Goal: Task Accomplishment & Management: Use online tool/utility

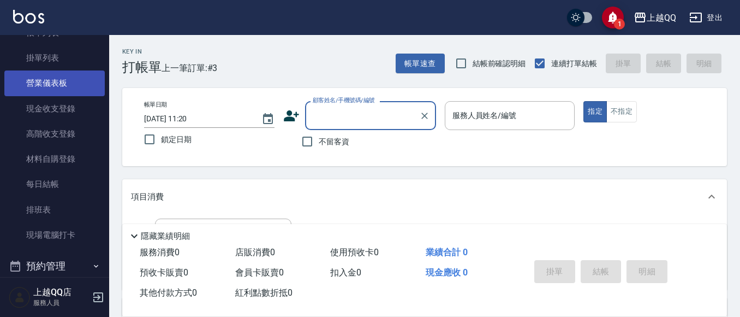
scroll to position [177, 0]
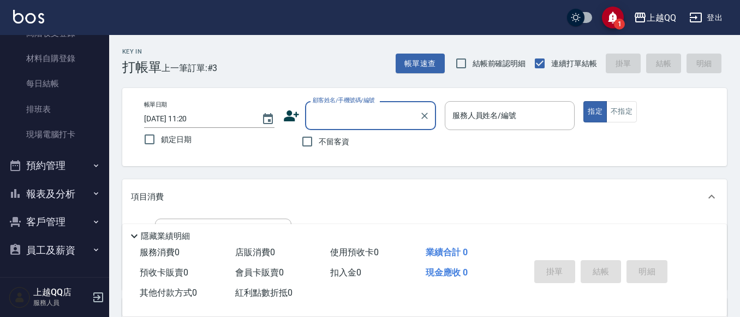
click at [67, 252] on button "員工及薪資" at bounding box center [54, 250] width 100 height 28
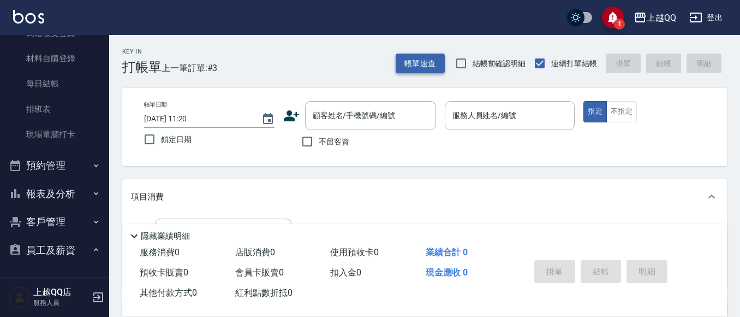
click at [405, 63] on button "帳單速查" at bounding box center [420, 63] width 49 height 20
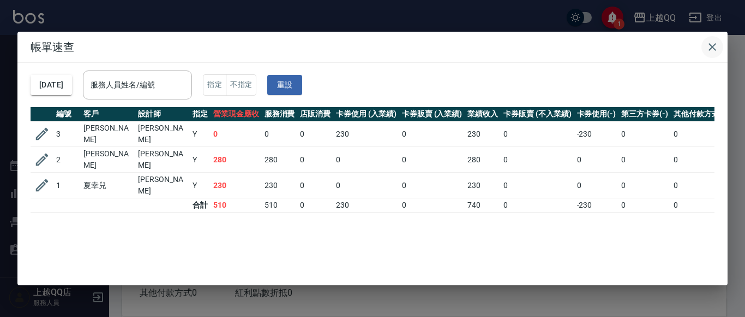
click at [711, 45] on icon "button" at bounding box center [713, 47] width 8 height 8
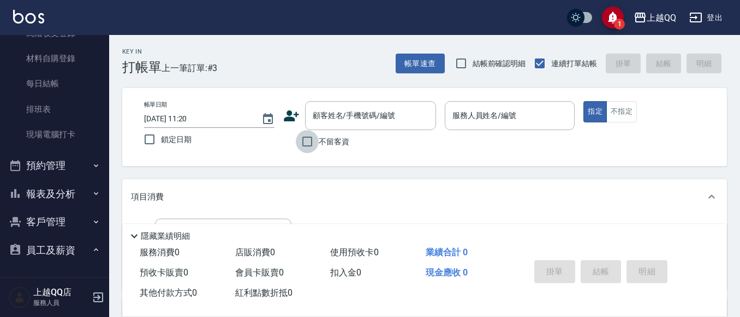
drag, startPoint x: 311, startPoint y: 137, endPoint x: 319, endPoint y: 144, distance: 10.5
click at [314, 140] on input "不留客資" at bounding box center [307, 141] width 23 height 23
checkbox input "true"
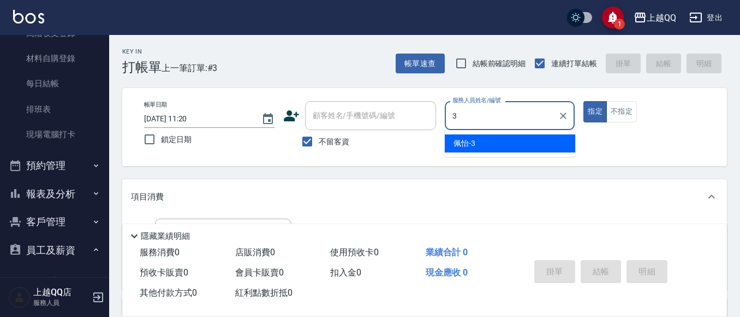
type input "3"
type button "true"
type input "佩怡-3"
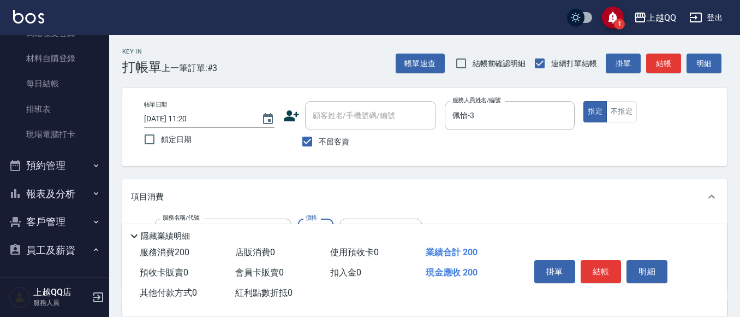
type input "洗髮(101)"
type input "250"
type input "[PERSON_NAME]-26"
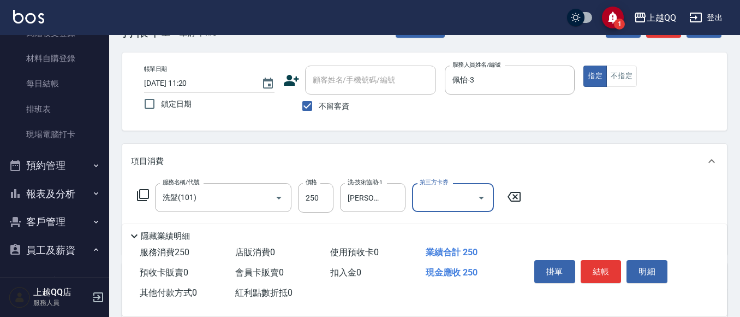
scroll to position [55, 0]
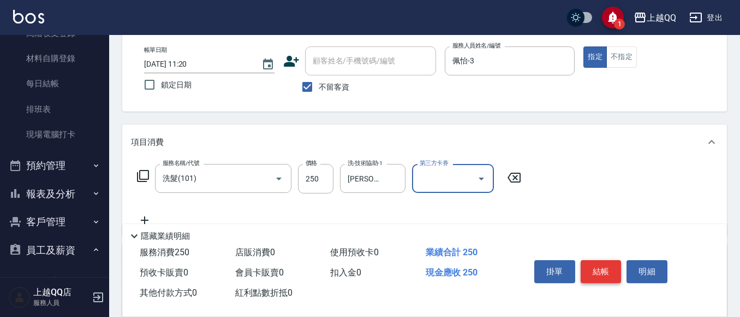
click at [603, 265] on button "結帳" at bounding box center [601, 271] width 41 height 23
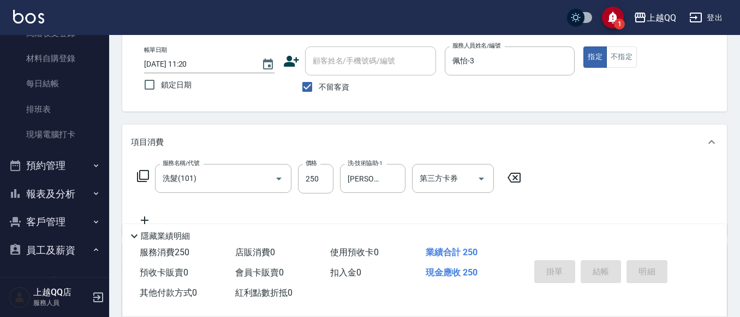
type input "[DATE] 12:20"
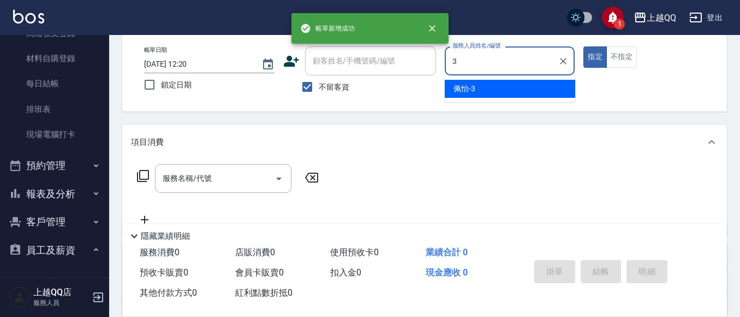
type input "佩怡-3"
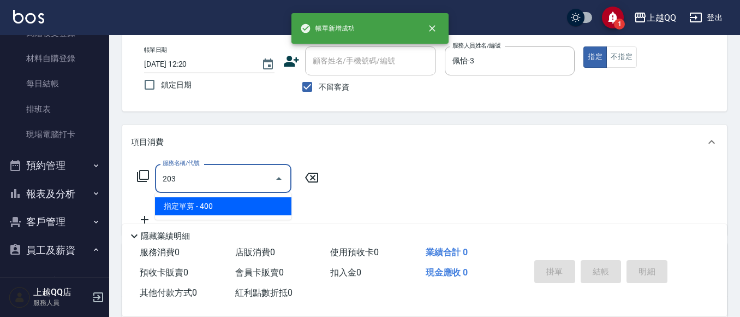
type input "指定單剪(203)"
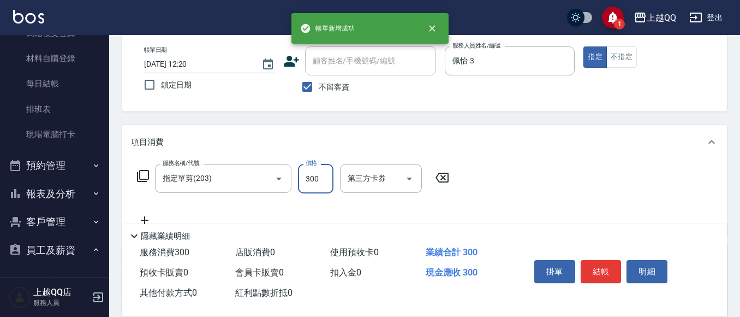
type input "300"
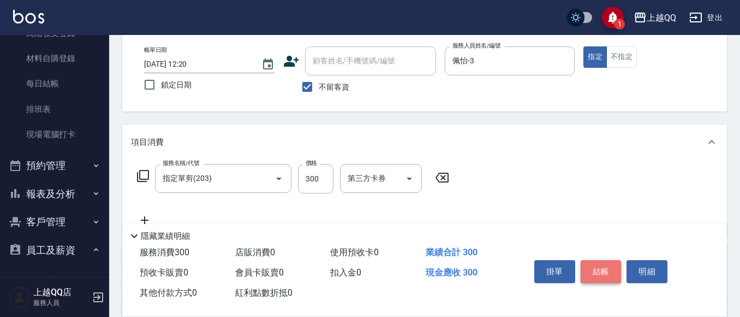
click at [609, 265] on button "結帳" at bounding box center [601, 271] width 41 height 23
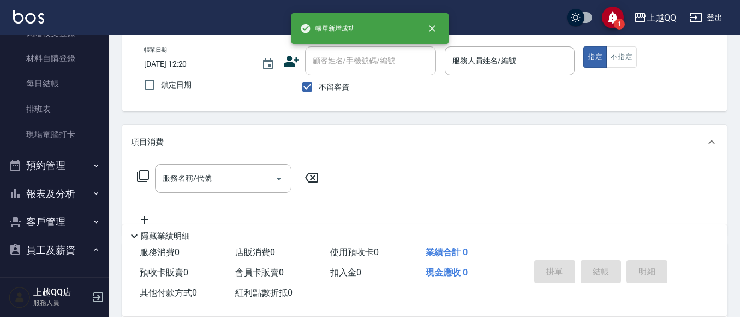
click at [324, 89] on span "不留客資" at bounding box center [334, 86] width 31 height 11
click at [319, 89] on input "不留客資" at bounding box center [307, 86] width 23 height 23
checkbox input "false"
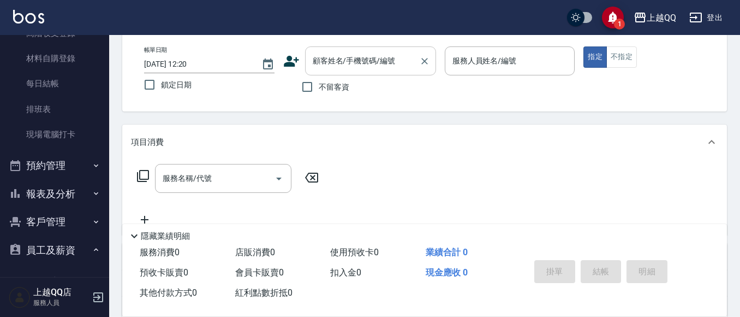
click at [342, 70] on input "顧客姓名/手機號碼/編號" at bounding box center [362, 60] width 105 height 19
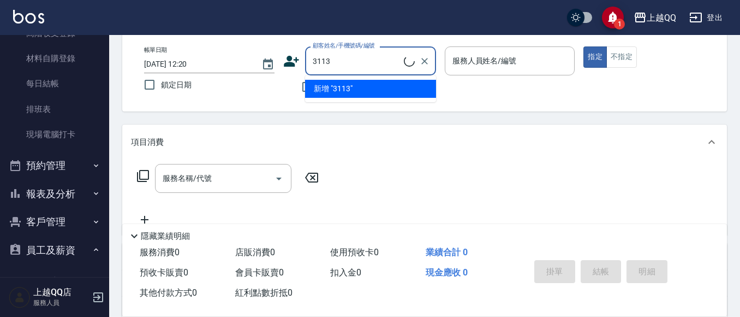
type input "3113"
click at [583, 46] on button "指定" at bounding box center [594, 56] width 23 height 21
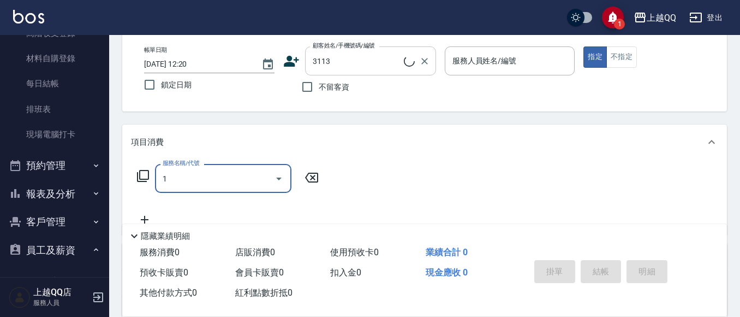
type input "10"
type input "[PERSON_NAME]/0910887186/3113"
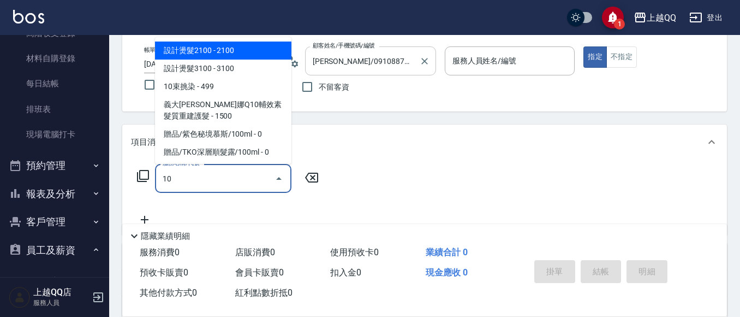
type input "101"
type input "佩怡-3"
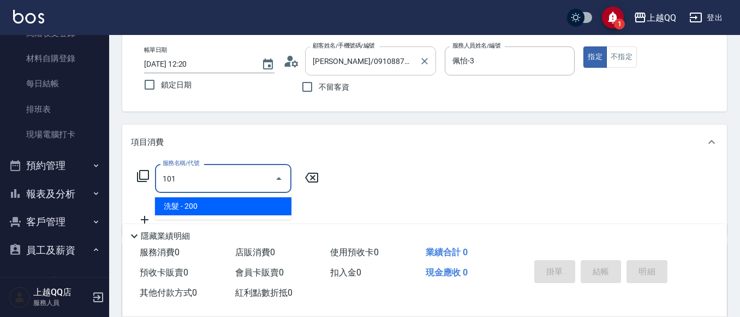
type input "洗髮(101)"
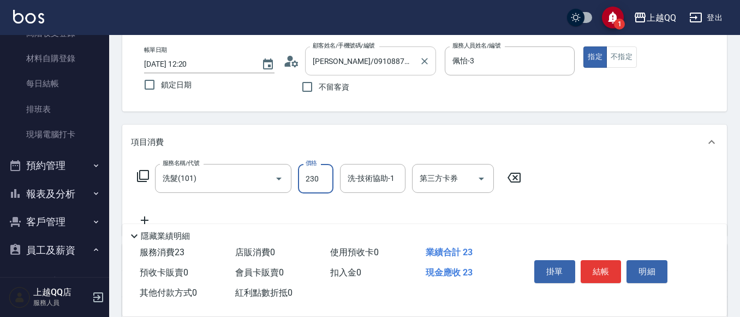
type input "230"
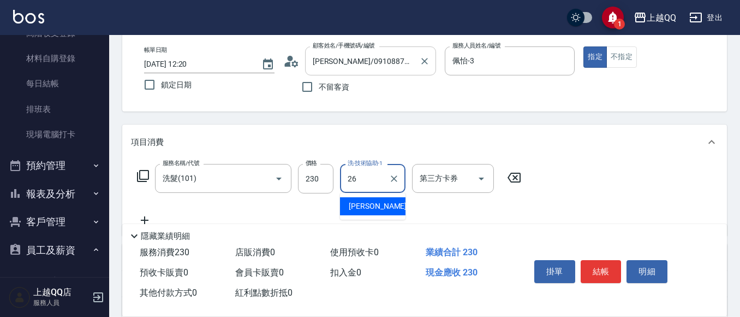
type input "[PERSON_NAME]-26"
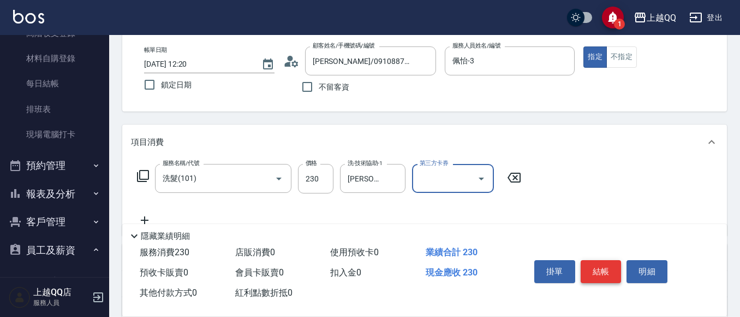
click at [604, 275] on button "結帳" at bounding box center [601, 271] width 41 height 23
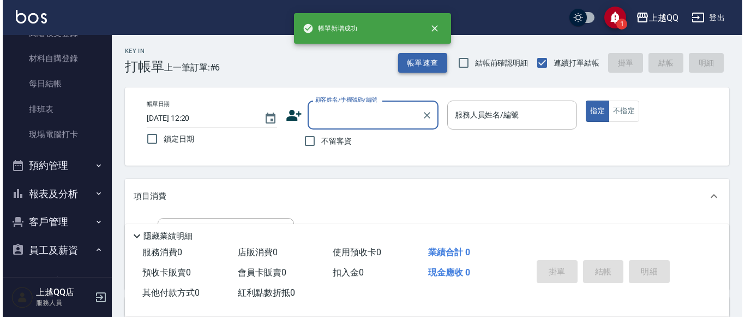
scroll to position [0, 0]
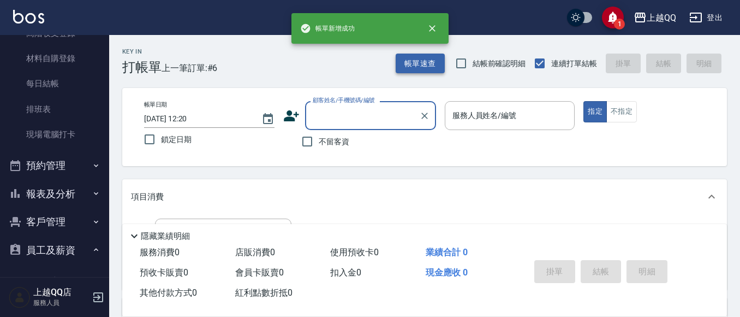
click at [411, 64] on button "帳單速查" at bounding box center [420, 63] width 49 height 20
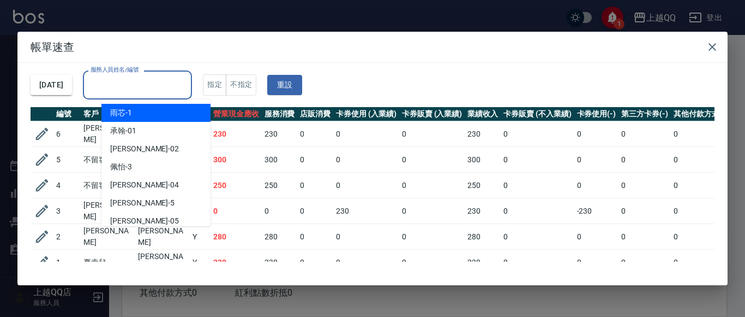
click at [150, 76] on div "服務人員姓名/編號 服務人員姓名/編號" at bounding box center [137, 84] width 109 height 29
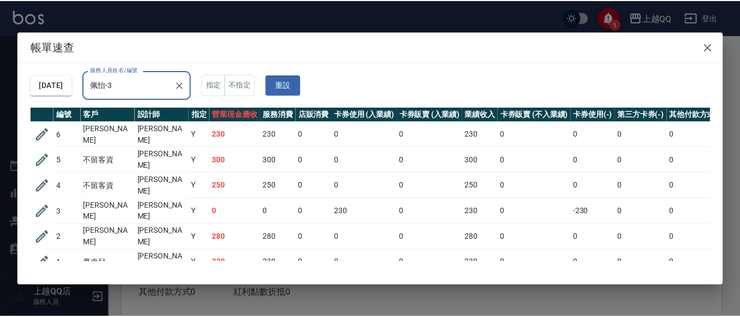
scroll to position [24, 0]
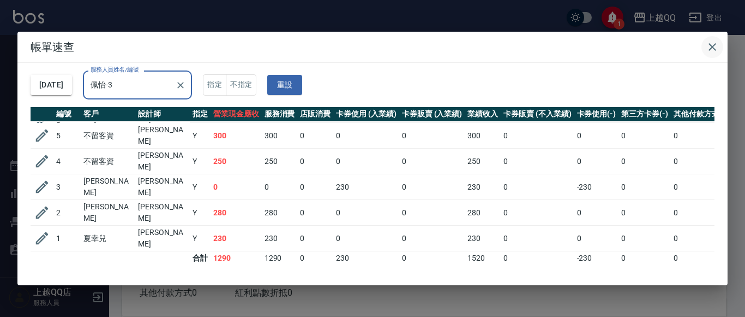
type input "佩怡-3"
click at [711, 43] on icon "button" at bounding box center [712, 46] width 13 height 13
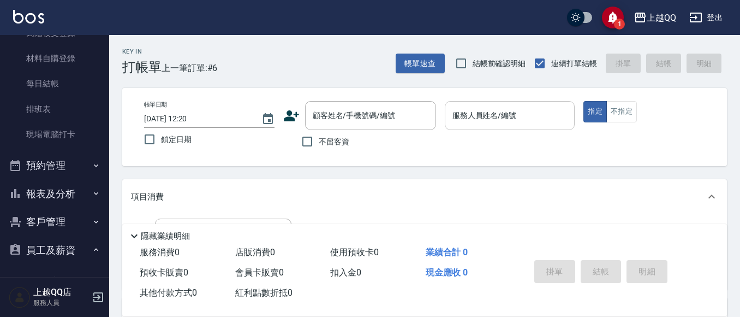
click at [499, 110] on div "服務人員姓名/編號 服務人員姓名/編號" at bounding box center [510, 115] width 130 height 29
click at [328, 140] on span "不留客資" at bounding box center [334, 141] width 31 height 11
click at [319, 140] on input "不留客資" at bounding box center [307, 141] width 23 height 23
checkbox input "true"
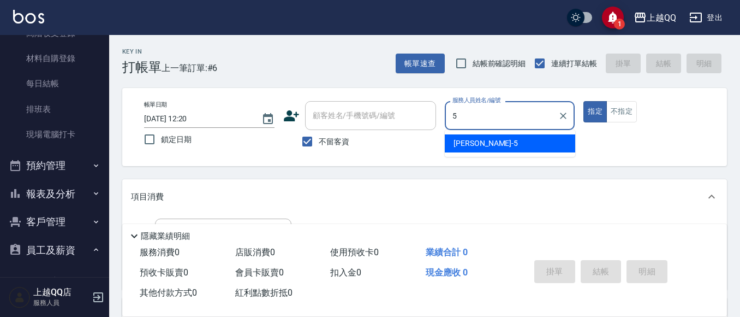
type input "[PERSON_NAME]5"
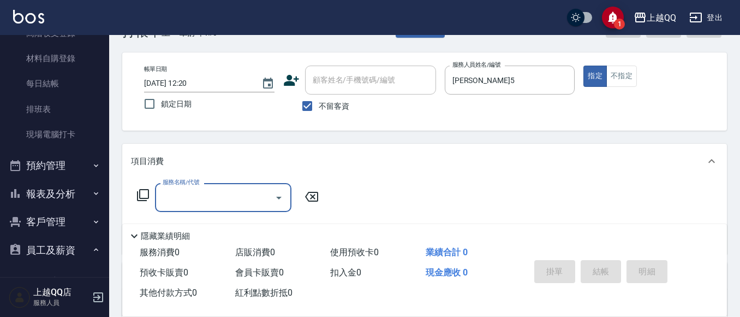
scroll to position [55, 0]
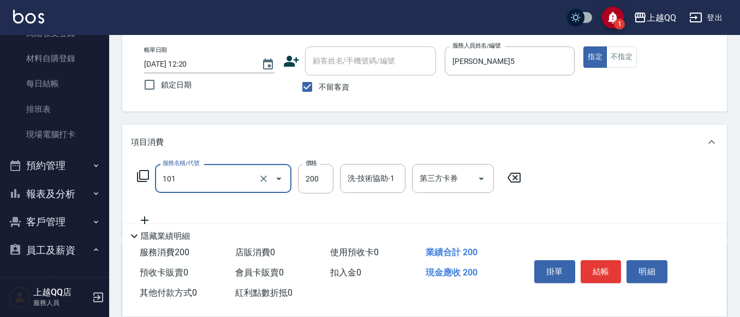
type input "洗髮(101)"
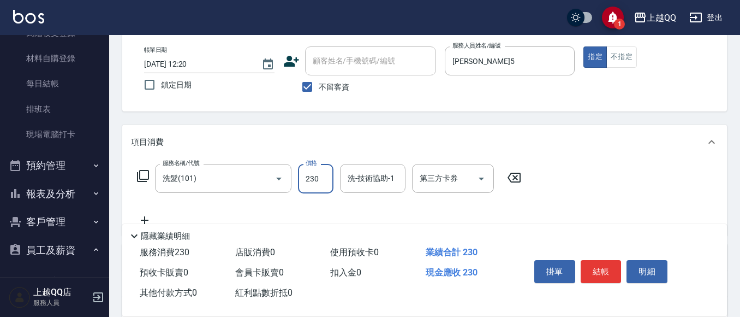
type input "230"
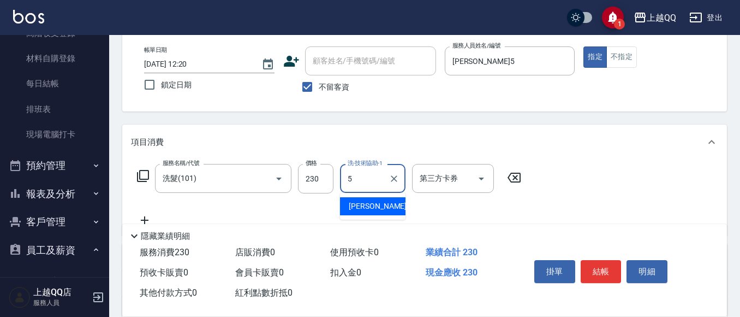
type input "[PERSON_NAME]5"
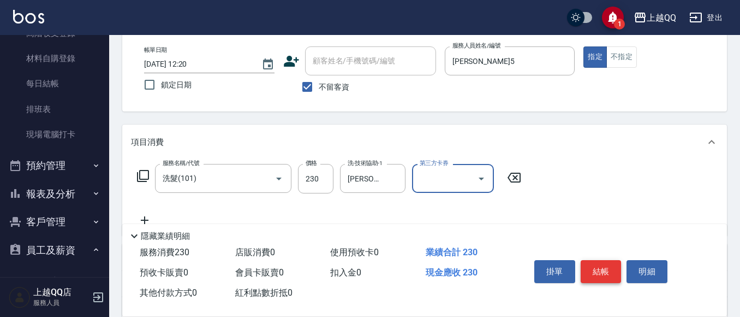
click at [601, 261] on button "結帳" at bounding box center [601, 271] width 41 height 23
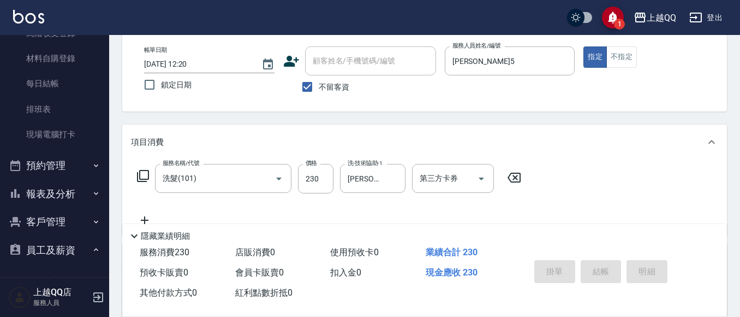
type input "[DATE] 12:53"
